Goal: Find specific page/section: Find specific page/section

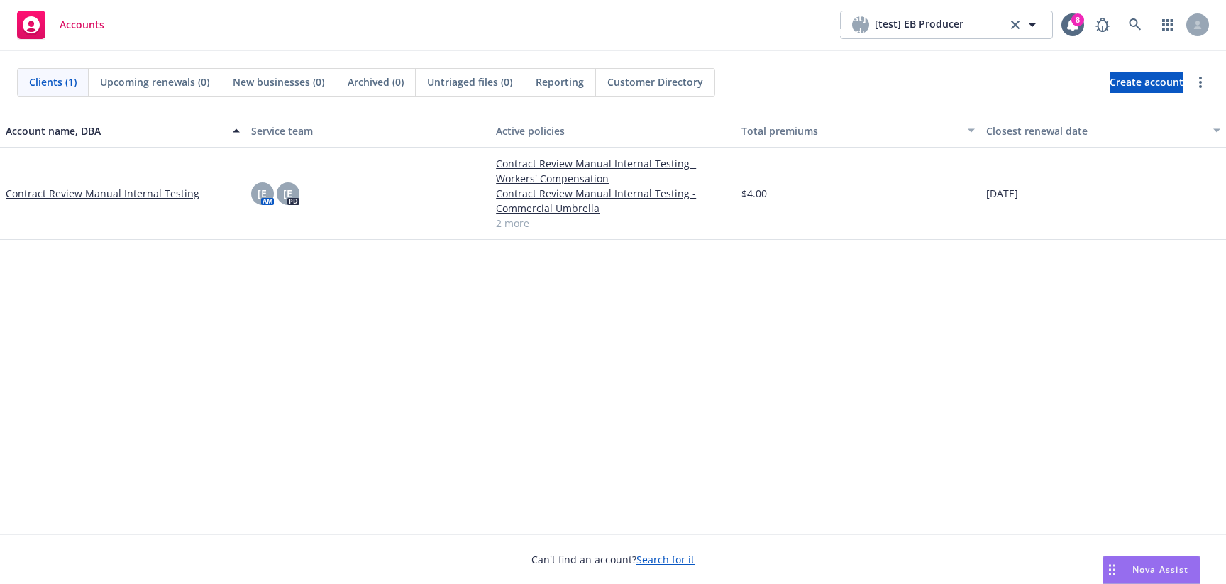
click at [666, 83] on span "Customer Directory" at bounding box center [655, 82] width 96 height 15
